Goal: Task Accomplishment & Management: Manage account settings

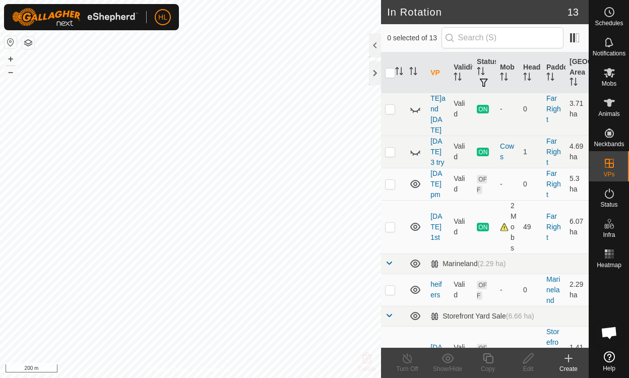
scroll to position [267, 0]
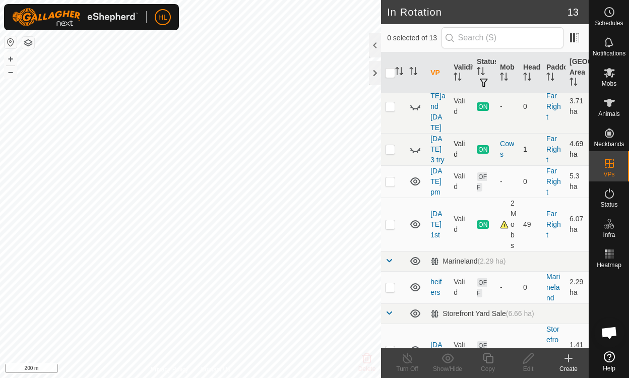
click at [416, 143] on icon at bounding box center [415, 149] width 12 height 12
click at [391, 145] on p-checkbox at bounding box center [390, 149] width 10 height 8
checkbox input "true"
click at [410, 359] on icon at bounding box center [407, 358] width 13 height 12
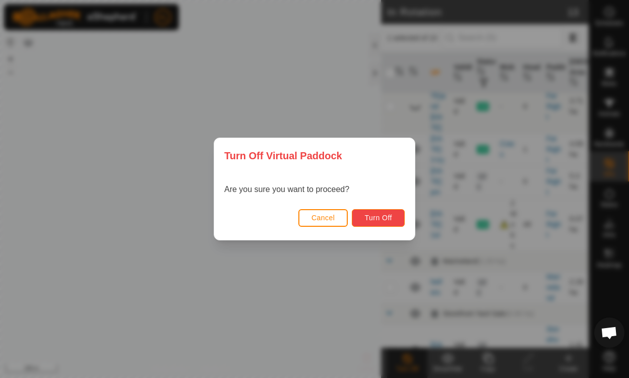
click at [378, 217] on span "Turn Off" at bounding box center [378, 218] width 28 height 8
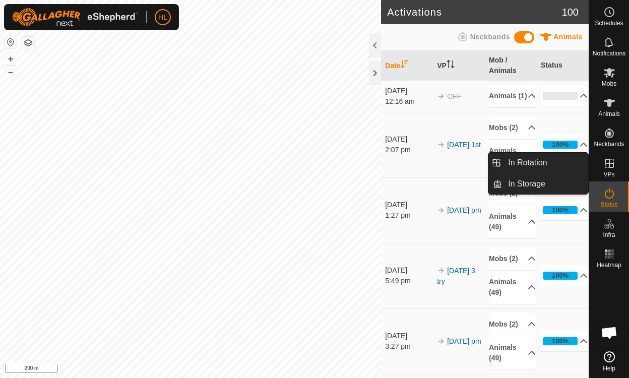
click at [612, 164] on icon at bounding box center [609, 163] width 12 height 12
click at [553, 159] on link "In Rotation" at bounding box center [545, 163] width 86 height 20
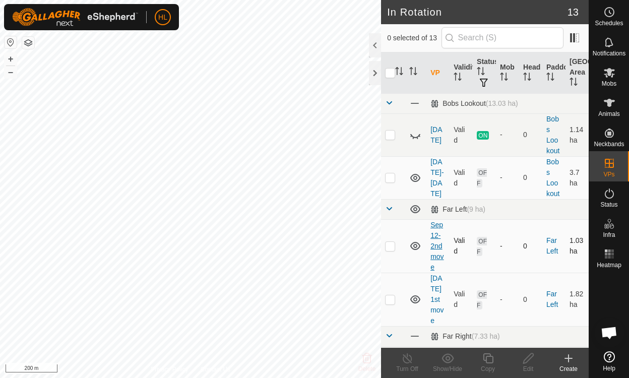
click at [438, 238] on link "Sep 12-2nd move" at bounding box center [436, 246] width 13 height 50
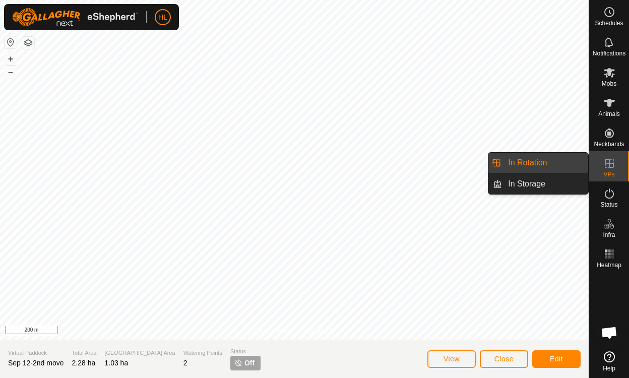
click at [542, 161] on link "In Rotation" at bounding box center [545, 163] width 86 height 20
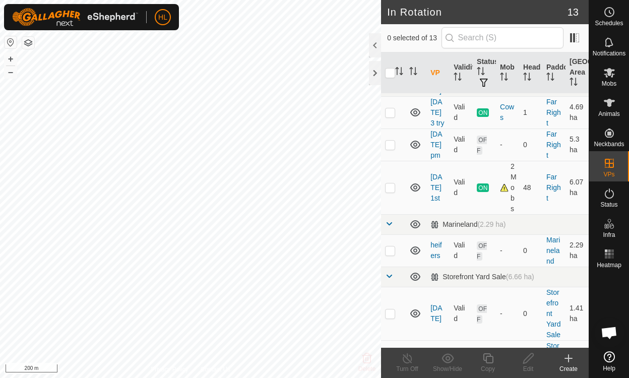
scroll to position [304, 0]
click at [391, 183] on p-checkbox at bounding box center [390, 187] width 10 height 8
click at [389, 183] on p-checkbox at bounding box center [390, 187] width 10 height 8
checkbox input "false"
click at [389, 140] on p-checkbox at bounding box center [390, 144] width 10 height 8
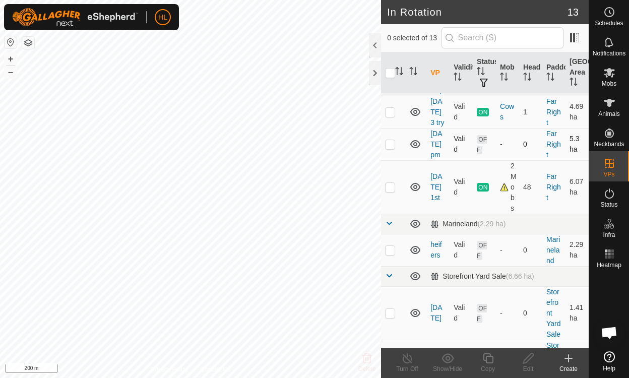
checkbox input "true"
click at [528, 358] on icon at bounding box center [528, 358] width 13 height 12
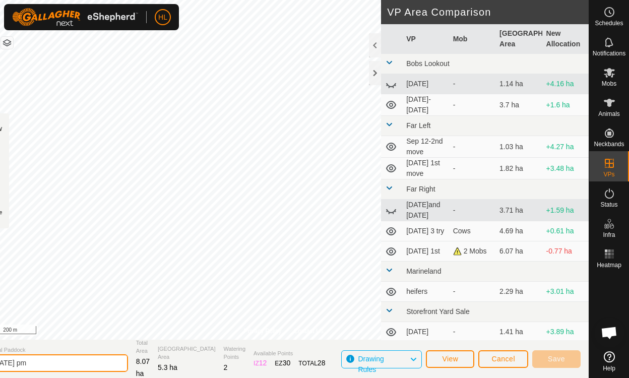
click at [38, 361] on input "[DATE] pm" at bounding box center [57, 363] width 141 height 18
click at [38, 361] on input "[DATE] 1st" at bounding box center [57, 363] width 141 height 18
type input "[DATE] 1st"
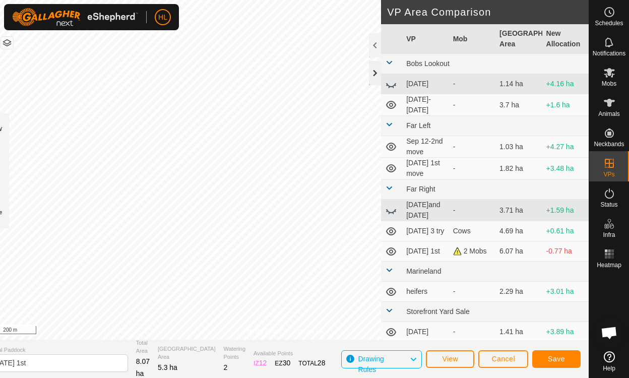
click at [374, 76] on div at bounding box center [375, 73] width 12 height 24
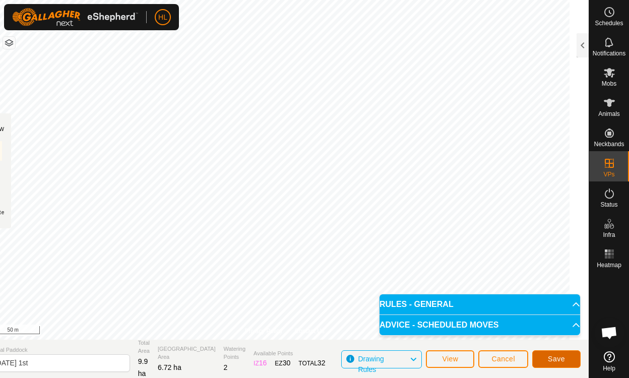
click at [557, 355] on span "Save" at bounding box center [556, 359] width 17 height 8
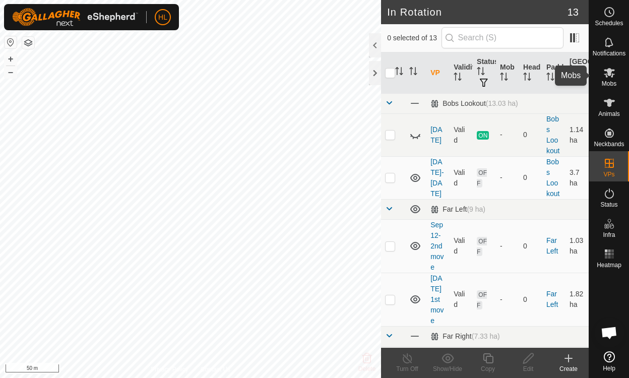
click at [607, 75] on icon at bounding box center [609, 73] width 12 height 12
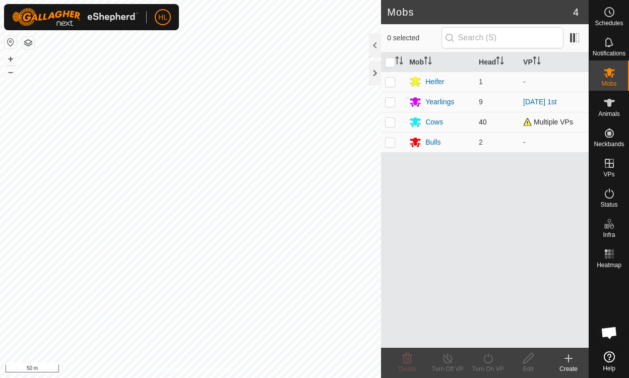
click at [391, 123] on p-checkbox at bounding box center [390, 122] width 10 height 8
checkbox input "true"
click at [389, 100] on p-checkbox at bounding box center [390, 102] width 10 height 8
checkbox input "true"
click at [490, 358] on icon at bounding box center [488, 358] width 13 height 12
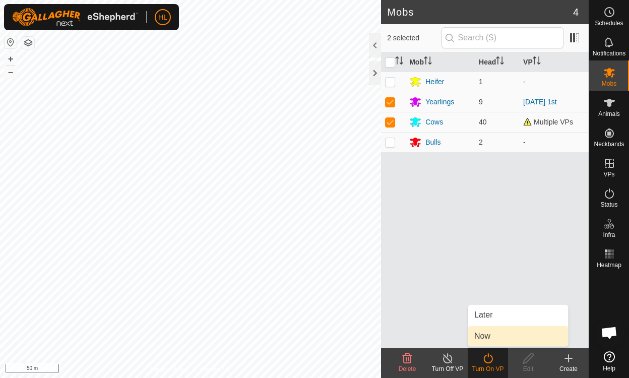
click at [485, 338] on link "Now" at bounding box center [518, 336] width 100 height 20
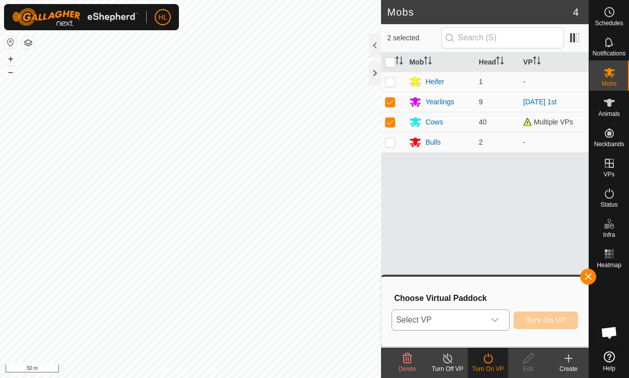
click at [498, 316] on icon "dropdown trigger" at bounding box center [495, 320] width 8 height 8
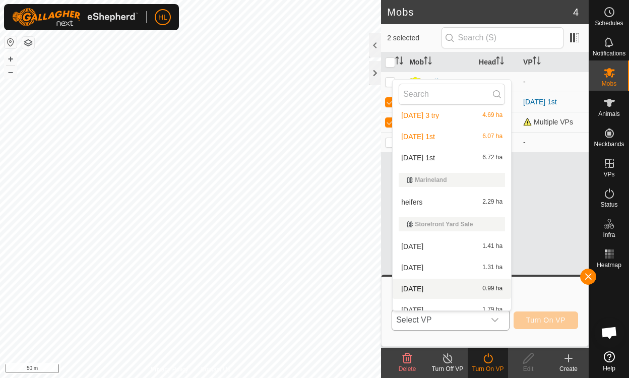
scroll to position [188, 0]
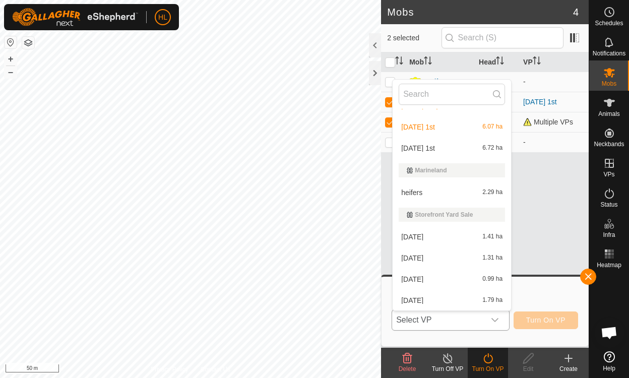
click at [414, 145] on li "[DATE] 1st 6.72 ha" at bounding box center [452, 148] width 118 height 20
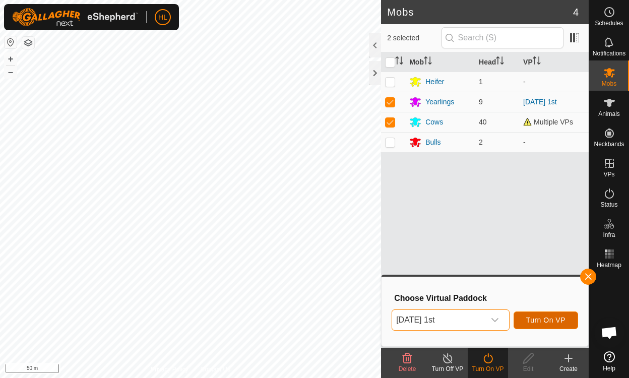
click at [546, 316] on span "Turn On VP" at bounding box center [545, 320] width 39 height 8
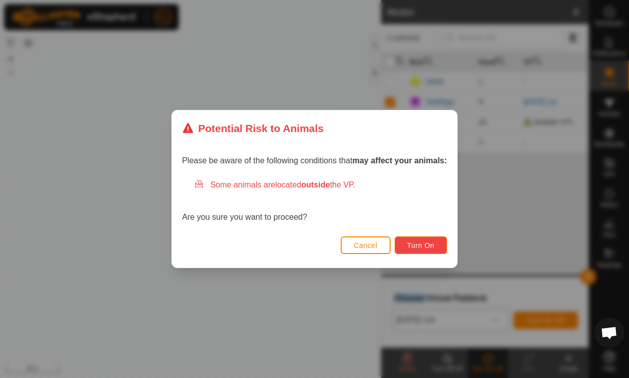
click at [416, 243] on span "Turn On" at bounding box center [420, 245] width 27 height 8
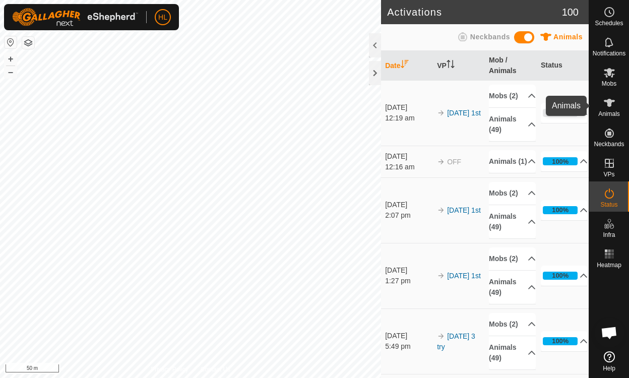
click at [610, 106] on icon at bounding box center [609, 103] width 11 height 8
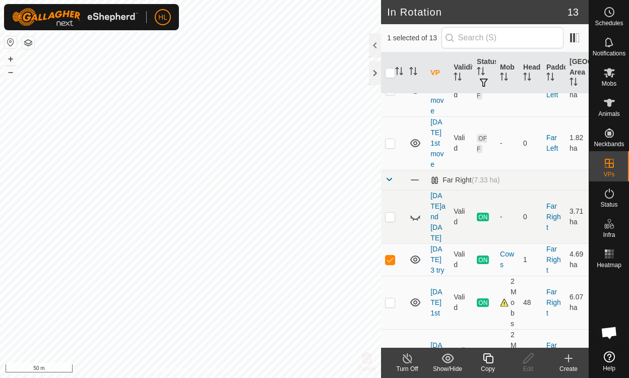
scroll to position [157, 0]
click at [484, 252] on td "ON" at bounding box center [484, 259] width 23 height 32
click at [480, 255] on span "ON" at bounding box center [483, 259] width 12 height 9
click at [451, 357] on icon at bounding box center [447, 358] width 13 height 12
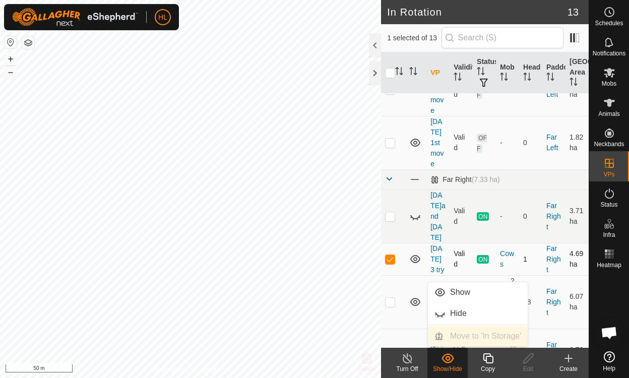
click at [419, 253] on icon at bounding box center [415, 259] width 12 height 12
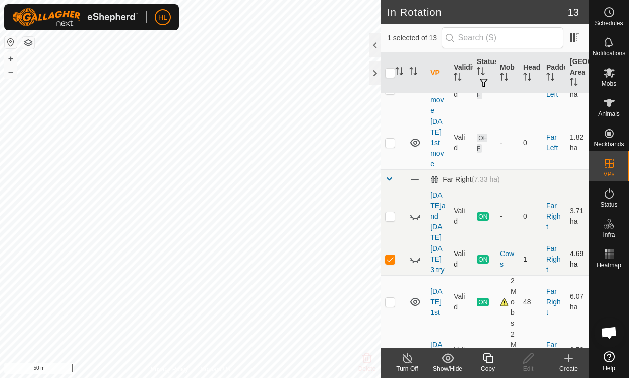
click at [415, 253] on icon at bounding box center [415, 259] width 12 height 12
click at [418, 210] on icon at bounding box center [415, 216] width 12 height 12
click at [418, 212] on icon at bounding box center [415, 216] width 10 height 8
click at [390, 255] on p-checkbox at bounding box center [390, 259] width 10 height 8
checkbox input "false"
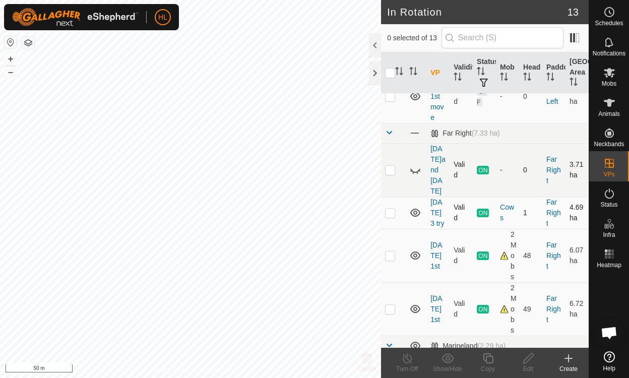
scroll to position [204, 0]
